Goal: Task Accomplishment & Management: Manage account settings

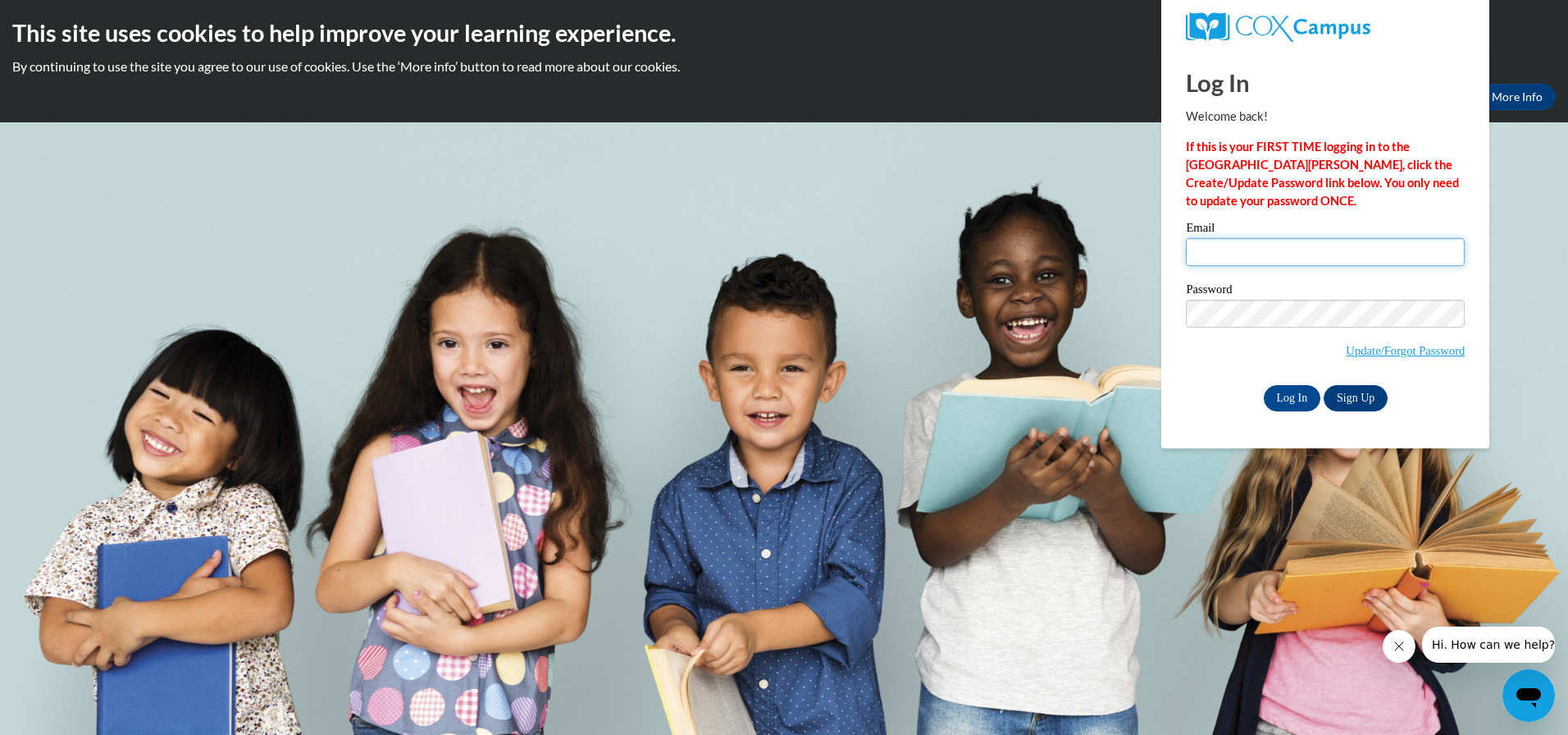
click at [1303, 251] on input "Email" at bounding box center [1325, 252] width 279 height 28
type input "[EMAIL_ADDRESS][DOMAIN_NAME]"
click at [1492, 288] on body "This site uses cookies to help improve your learning experience. By continuing …" at bounding box center [784, 367] width 1568 height 735
click at [1427, 252] on input "Email" at bounding box center [1325, 252] width 279 height 28
click at [1526, 233] on body "This site uses cookies to help improve your learning experience. By continuing …" at bounding box center [784, 367] width 1568 height 735
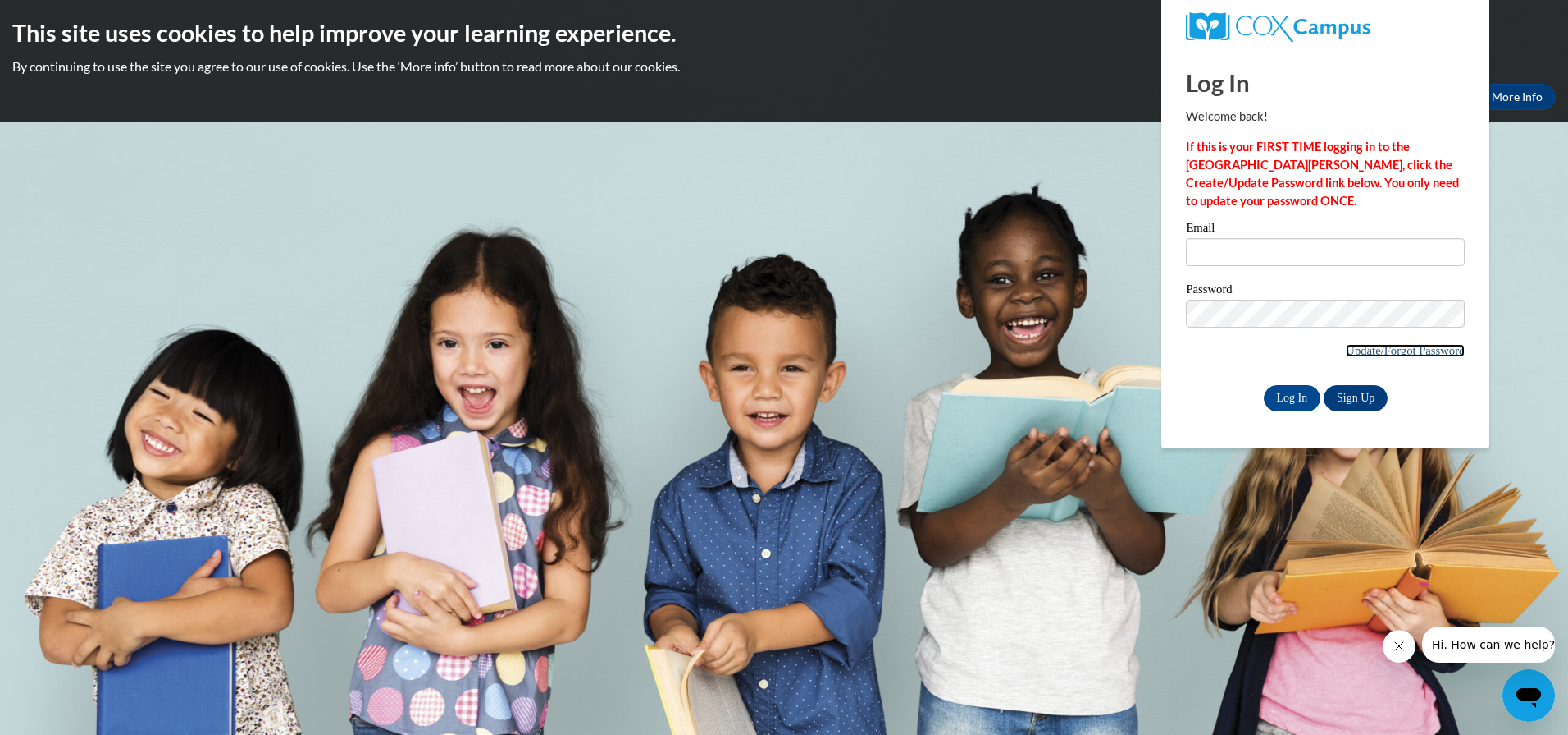
click at [1359, 348] on link "Update/Forgot Password" at bounding box center [1405, 350] width 119 height 13
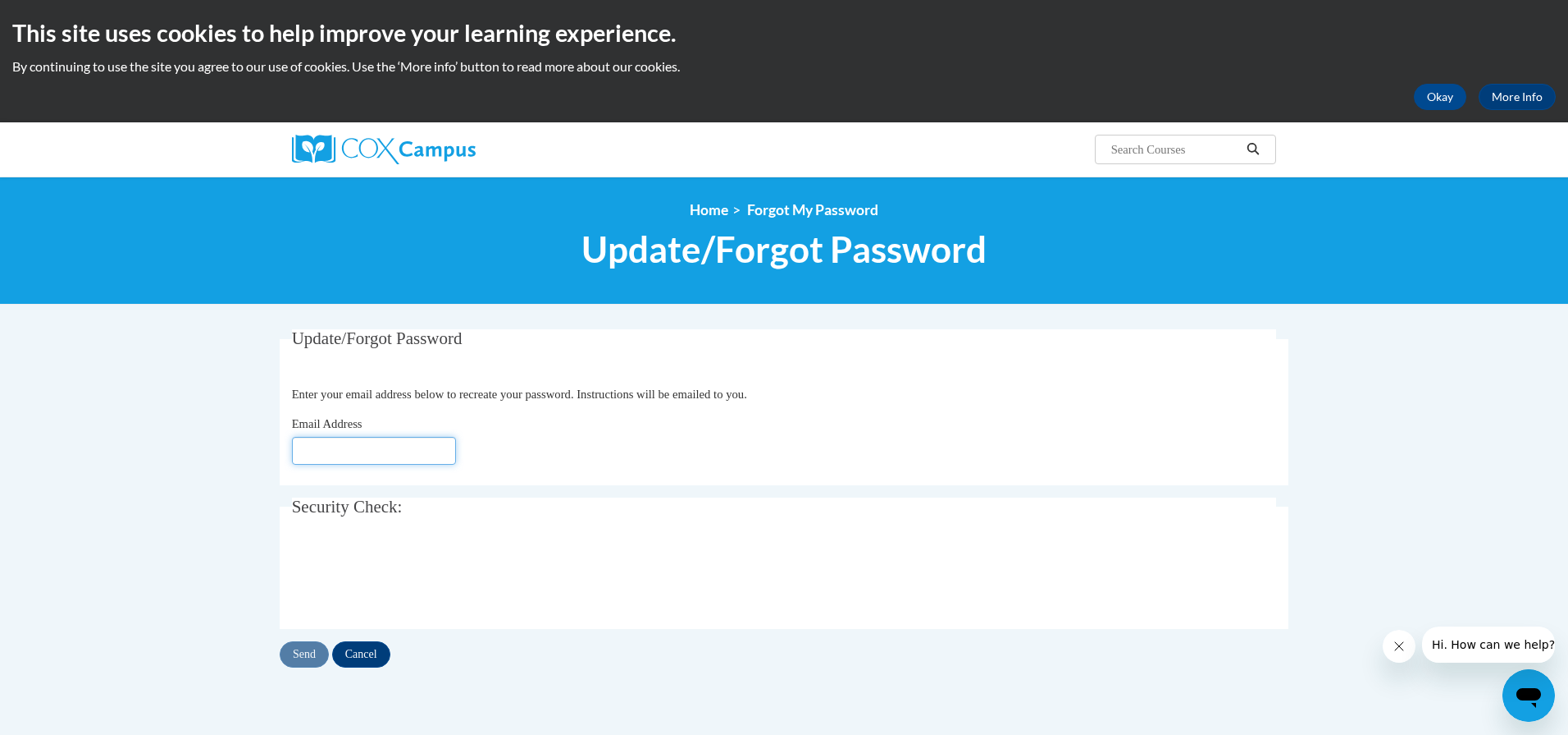
click at [440, 446] on input "Email Address" at bounding box center [373, 451] width 164 height 28
type input "[EMAIL_ADDRESS][DOMAIN_NAME]"
click at [304, 656] on input "Send" at bounding box center [304, 654] width 49 height 27
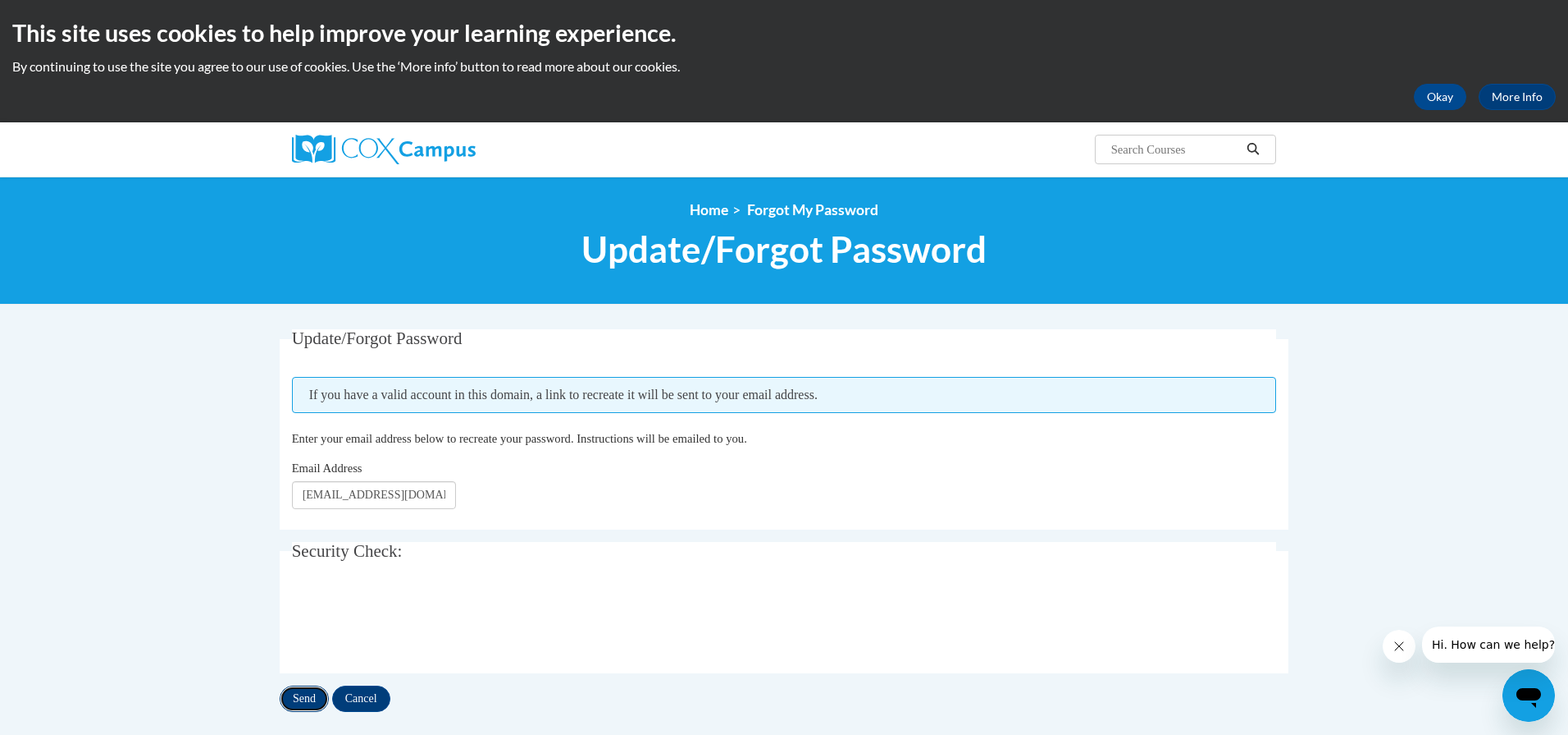
click at [309, 695] on input "Send" at bounding box center [304, 698] width 49 height 27
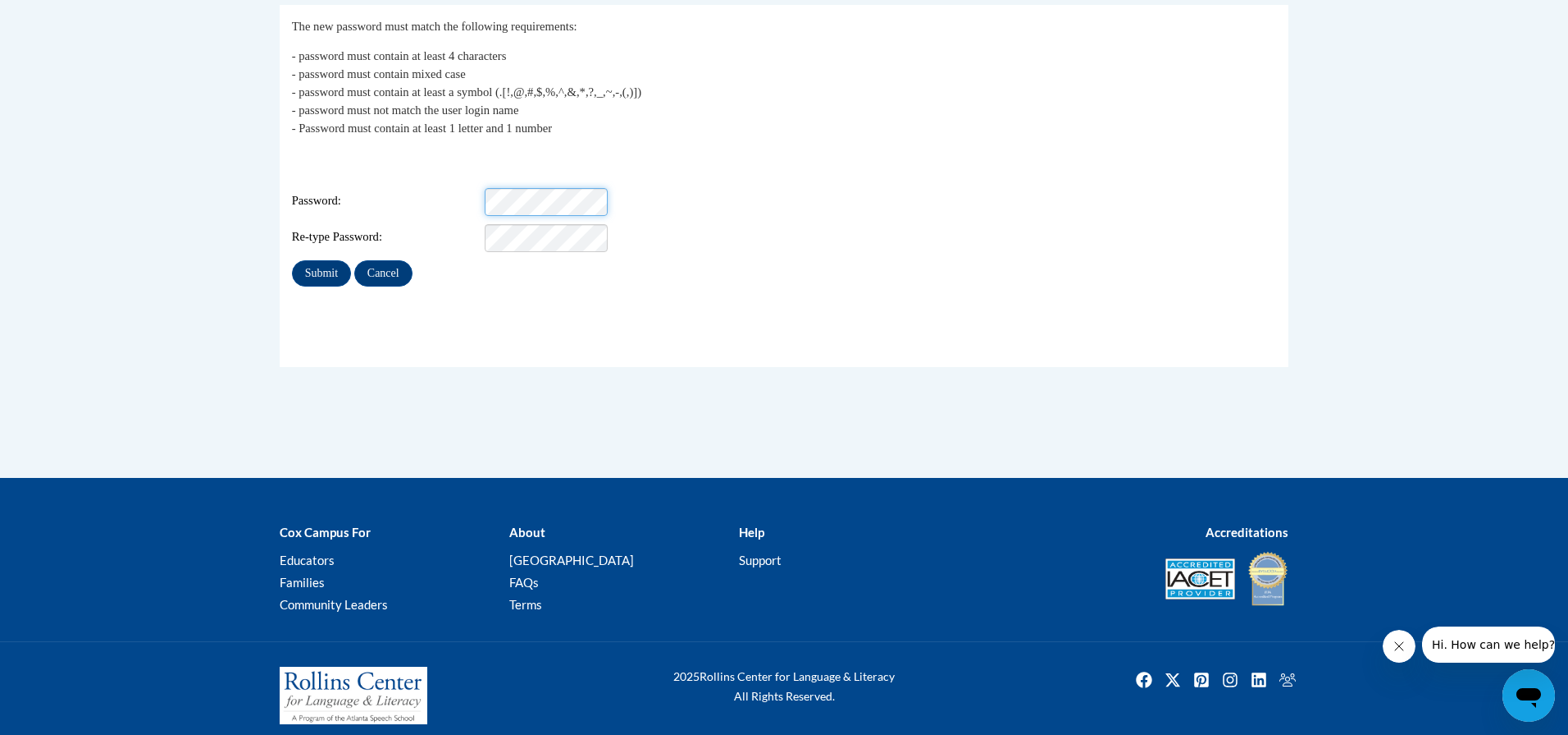
scroll to position [326, 0]
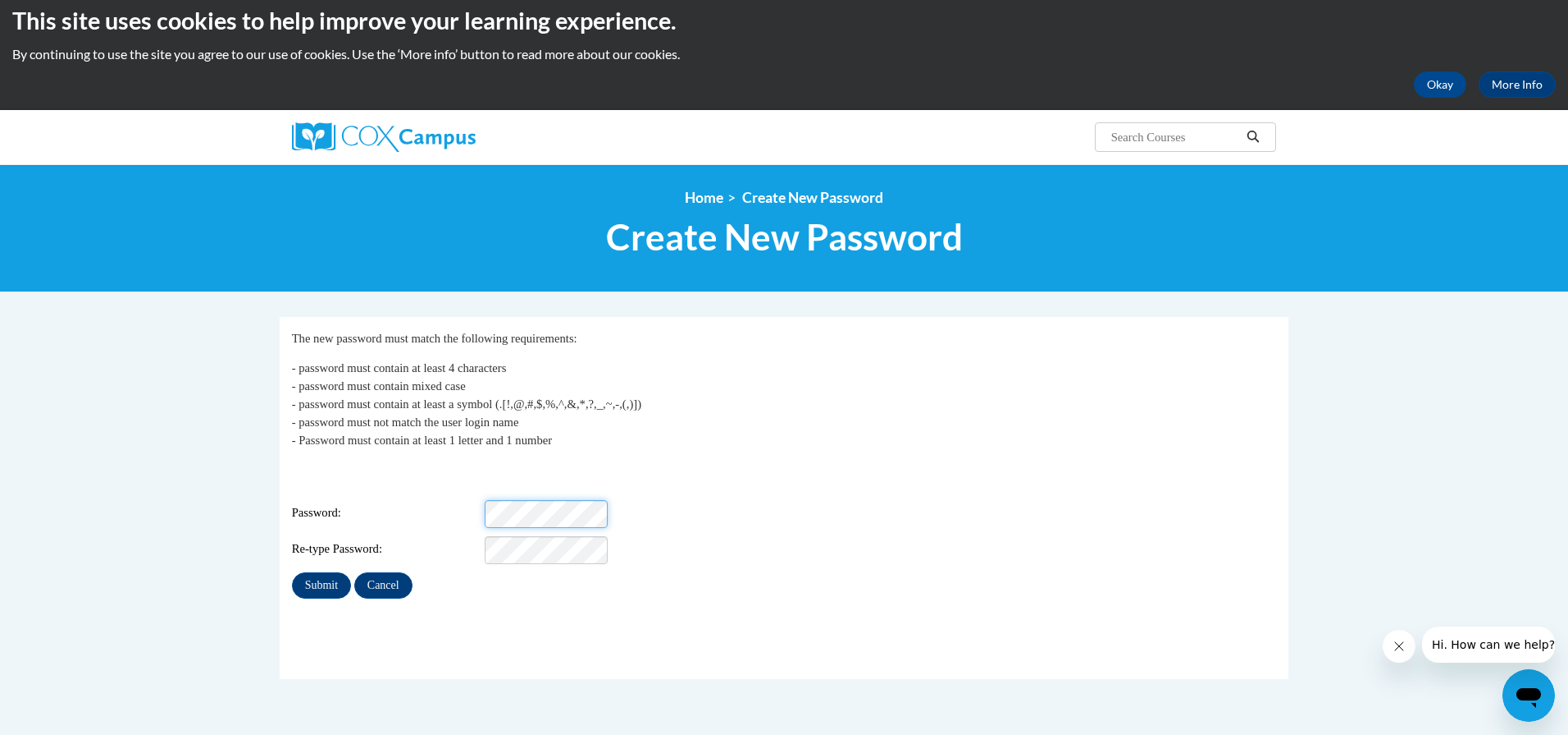
scroll to position [16, 0]
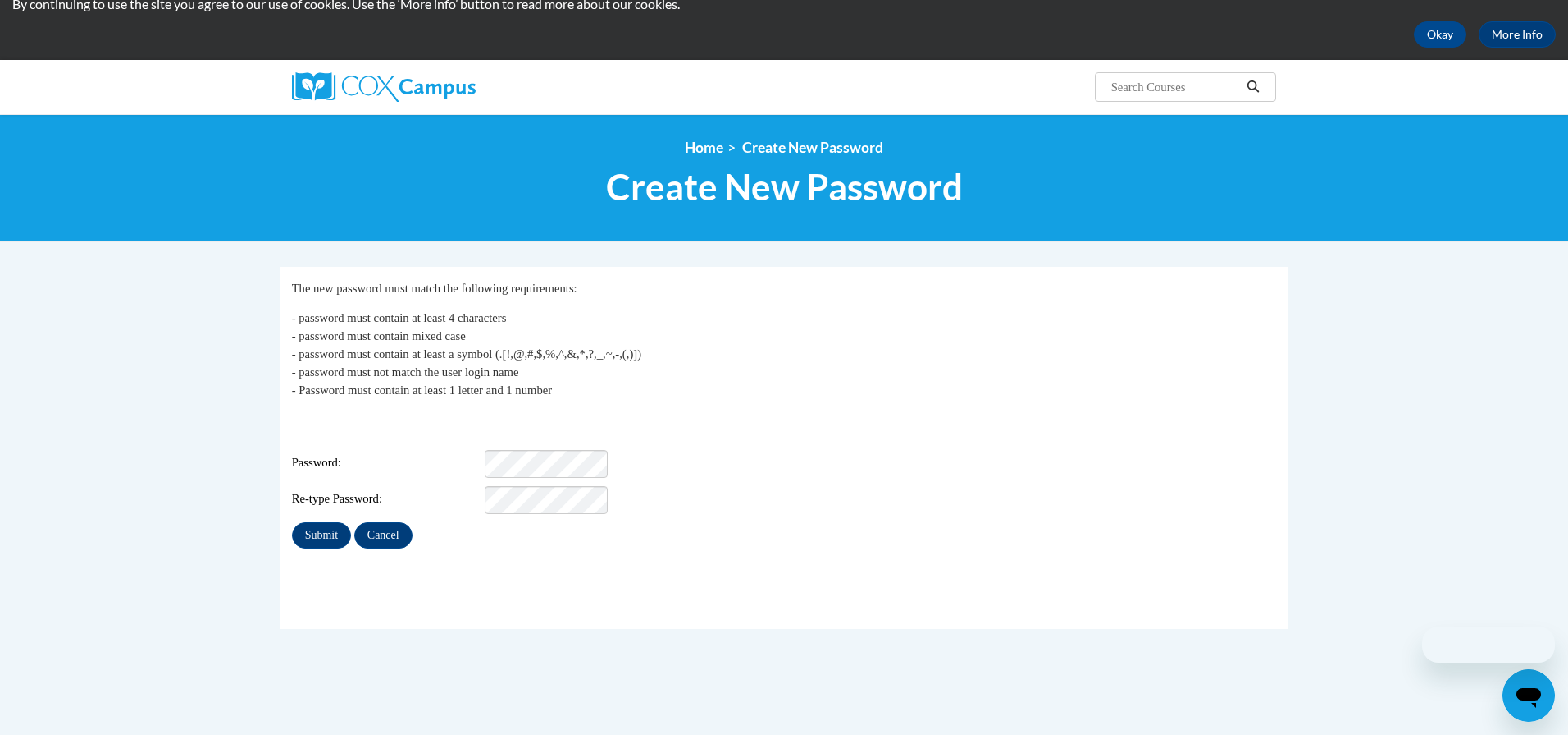
scroll to position [98, 0]
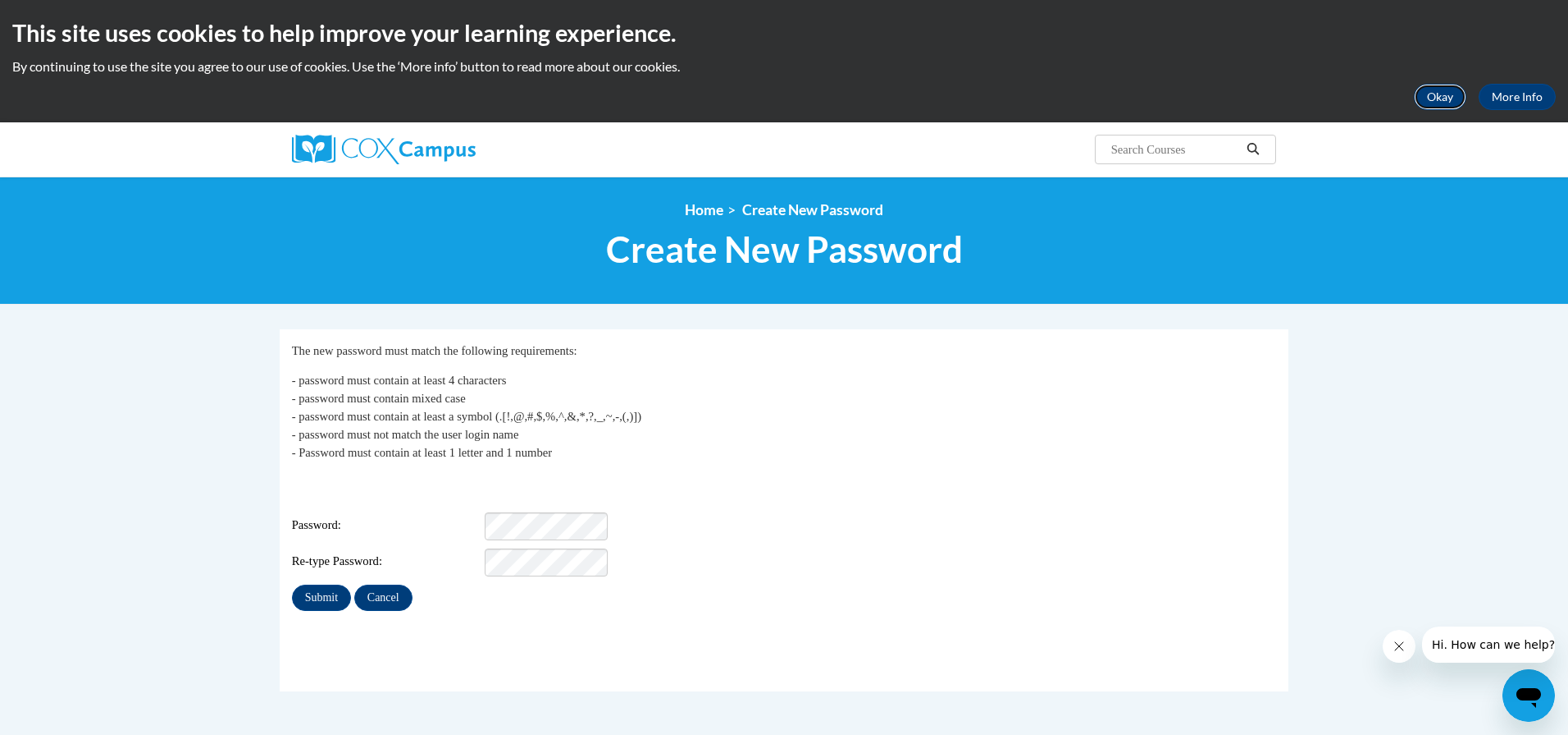
click at [1448, 97] on button "Okay" at bounding box center [1440, 97] width 52 height 27
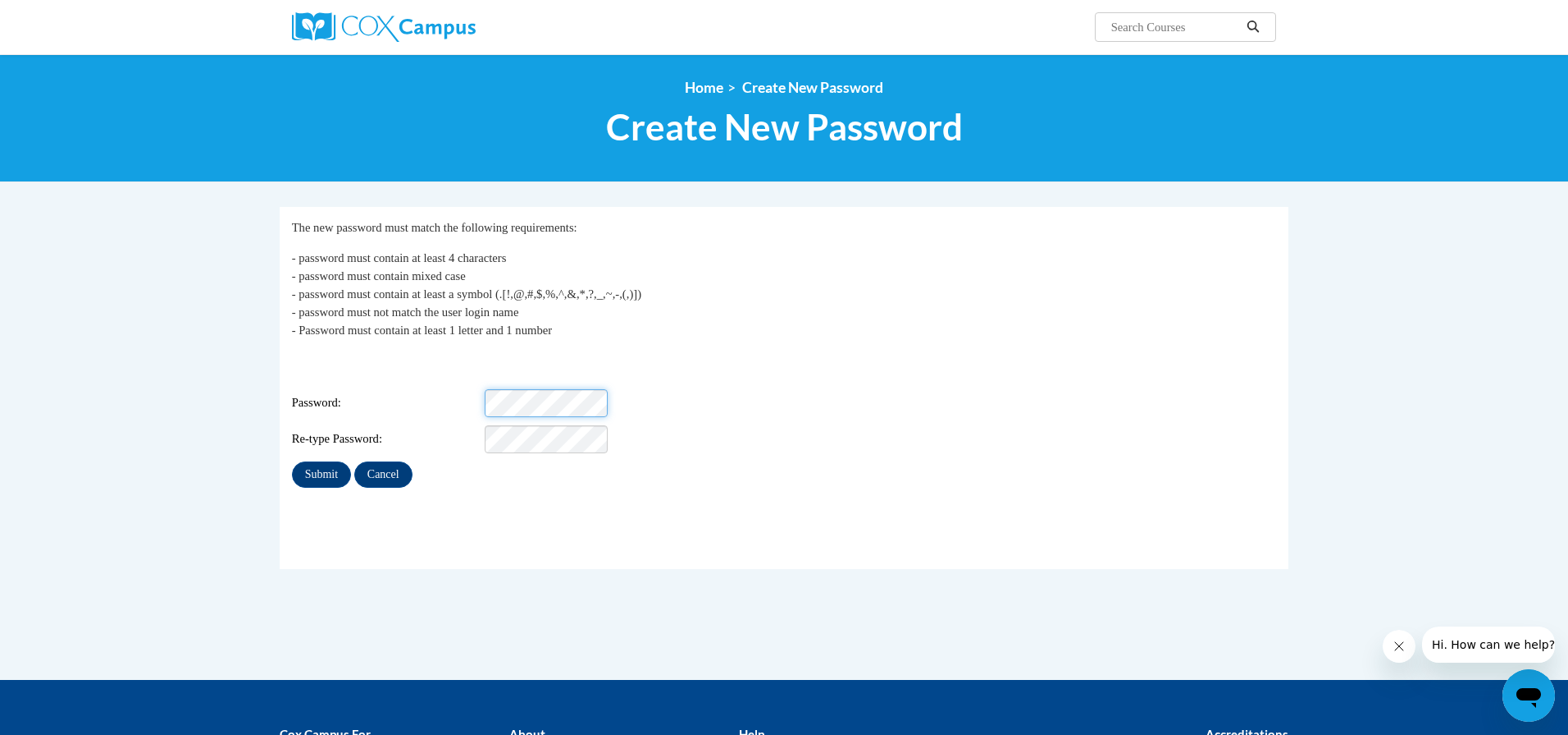
scroll to position [35, 0]
